Goal: Information Seeking & Learning: Learn about a topic

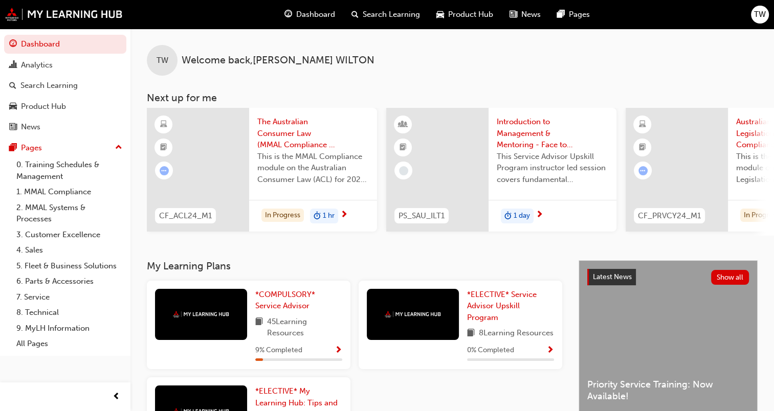
click at [304, 149] on span "The Australian Consumer Law (MMAL Compliance - 2024)" at bounding box center [312, 133] width 111 height 35
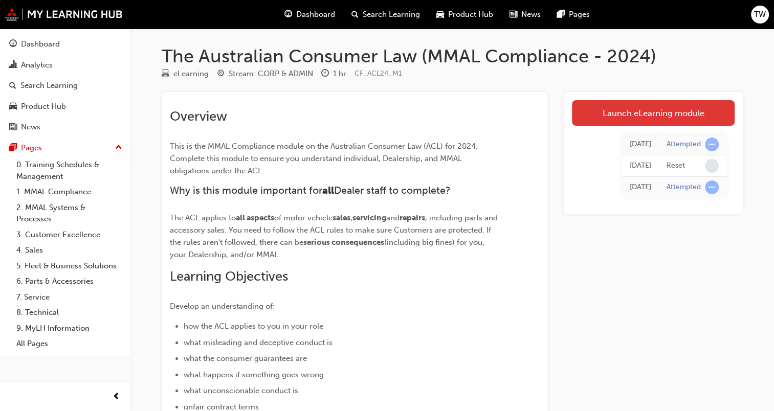
click at [671, 104] on link "Launch eLearning module" at bounding box center [653, 113] width 163 height 26
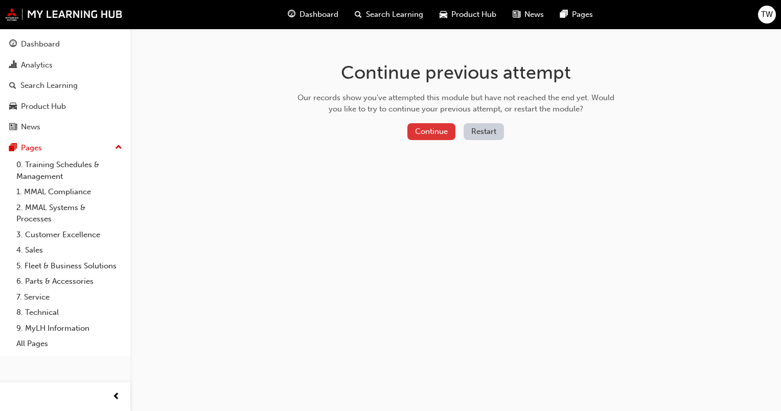
click at [421, 131] on button "Continue" at bounding box center [432, 131] width 48 height 17
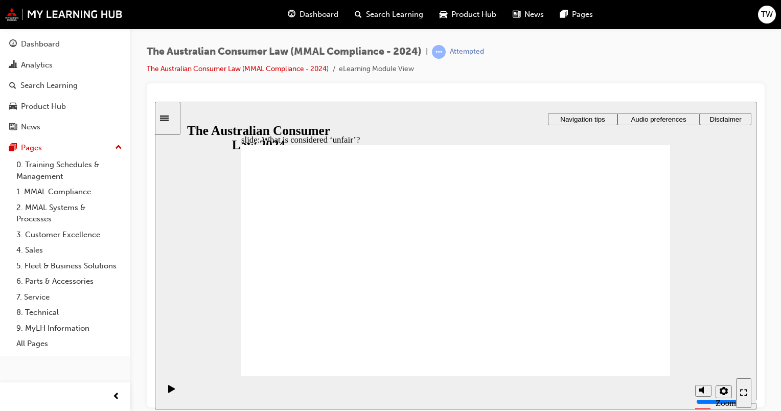
drag, startPoint x: 460, startPoint y: 219, endPoint x: 601, endPoint y: 289, distance: 157.6
